Goal: Navigation & Orientation: Find specific page/section

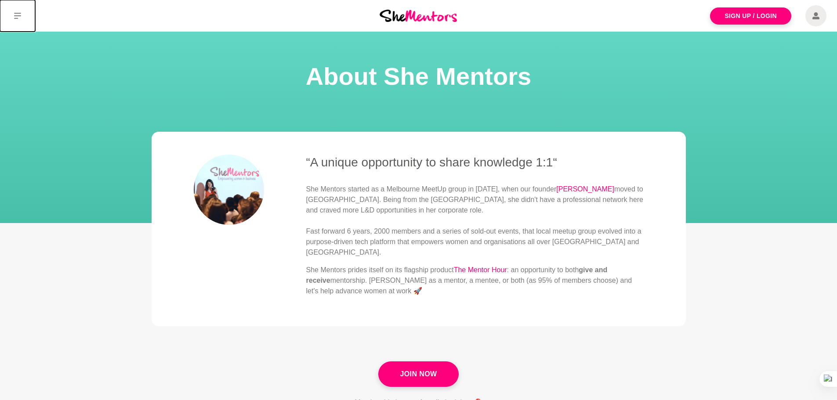
click at [18, 14] on icon at bounding box center [17, 15] width 7 height 7
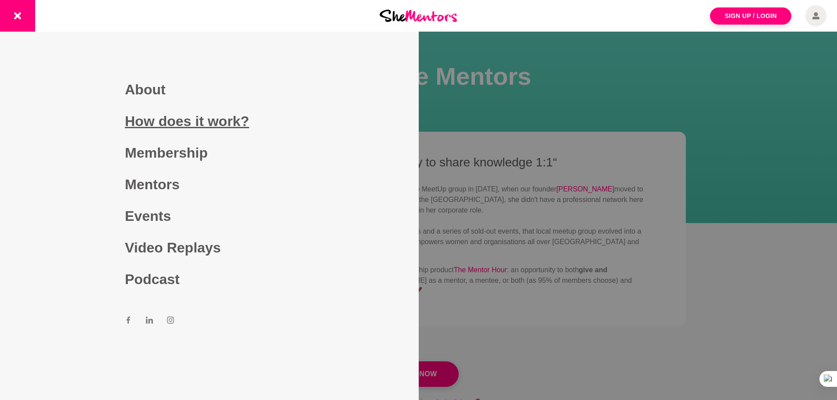
click at [161, 116] on link "How does it work?" at bounding box center [209, 121] width 169 height 32
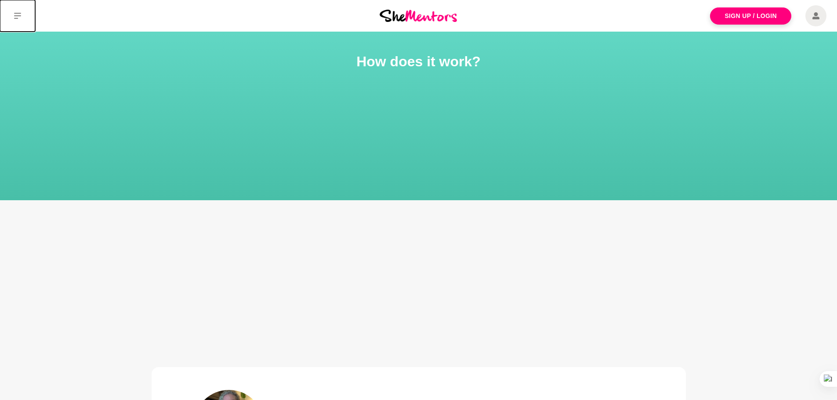
click at [15, 15] on icon at bounding box center [17, 16] width 7 height 6
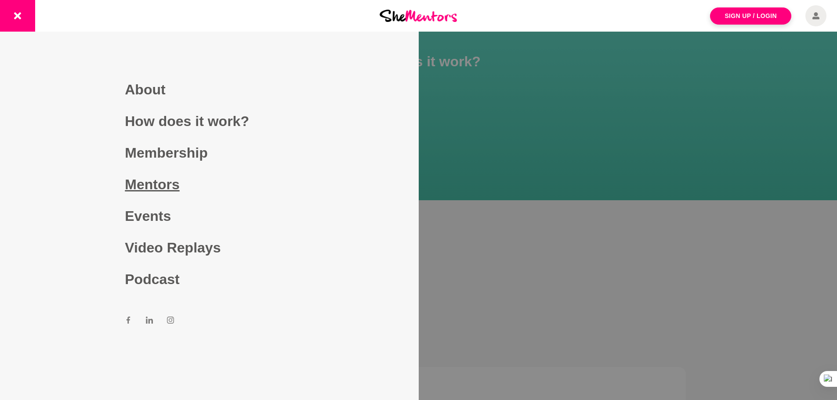
click at [137, 180] on link "Mentors" at bounding box center [209, 185] width 169 height 32
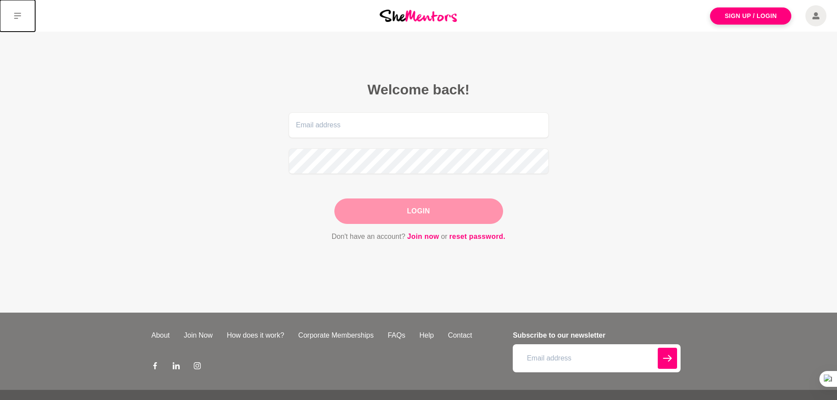
click at [19, 20] on button at bounding box center [17, 16] width 35 height 32
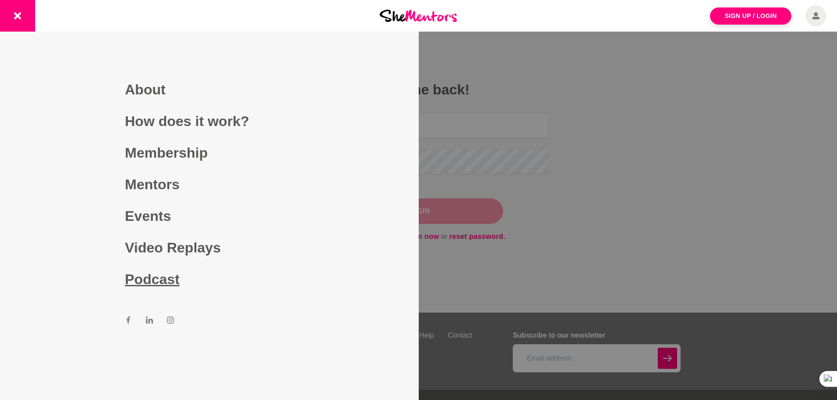
click at [159, 279] on link "Podcast" at bounding box center [209, 280] width 169 height 32
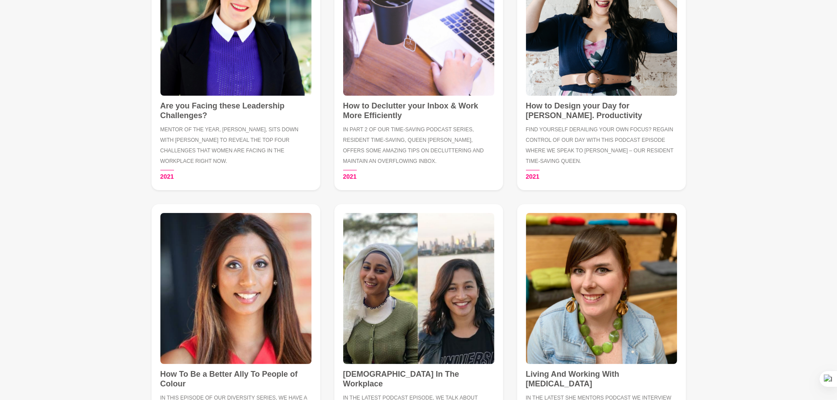
scroll to position [1362, 0]
